Goal: Navigation & Orientation: Go to known website

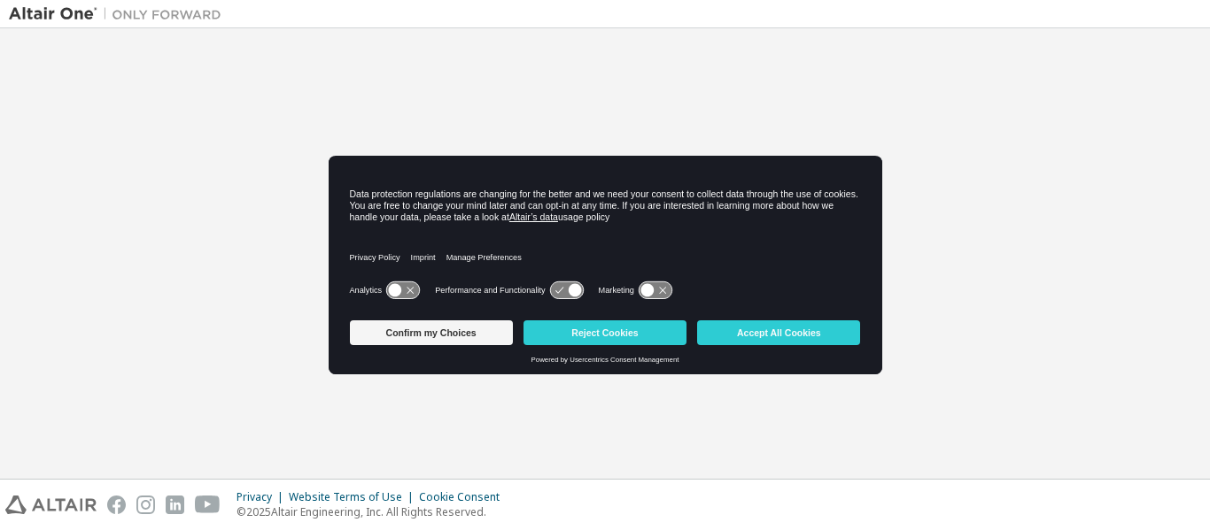
click at [742, 100] on div "Welcome to the Altair One Admin Portal Loading..." at bounding box center [605, 253] width 1192 height 433
click at [755, 331] on button "Accept All Cookies" at bounding box center [778, 333] width 163 height 25
